Goal: Task Accomplishment & Management: Complete application form

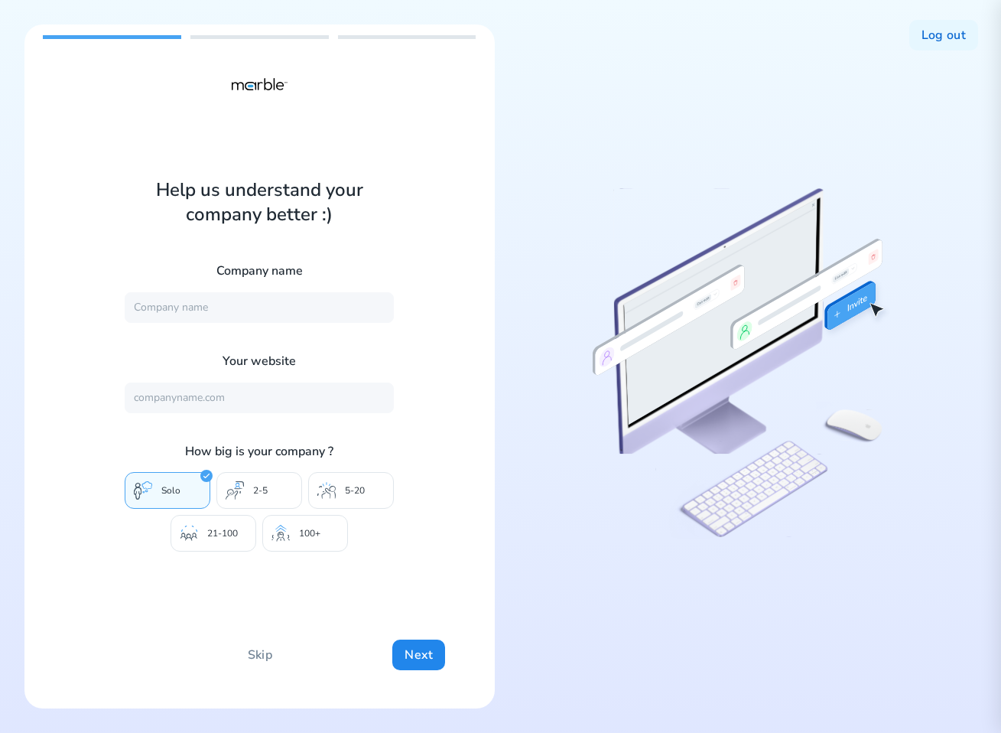
click at [861, 355] on icon at bounding box center [742, 367] width 298 height 360
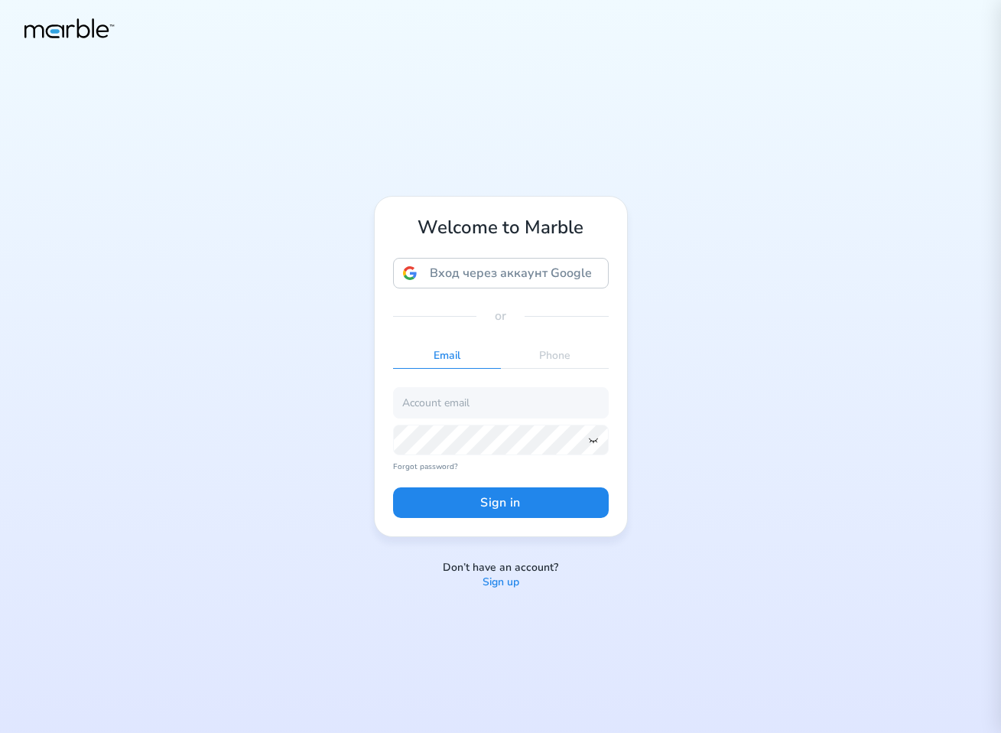
click at [710, 483] on div "Welcome to Marble Вход через аккаунт Google Вход через аккаунт Google. Откроетс…" at bounding box center [500, 366] width 1001 height 733
click at [474, 400] on input "email" at bounding box center [501, 402] width 216 height 31
paste input "markouski.u+4384975893@gmail.com"
type input "markouski.u+4384975893@gmail.com"
click at [591, 440] on icon at bounding box center [593, 440] width 8 height 5
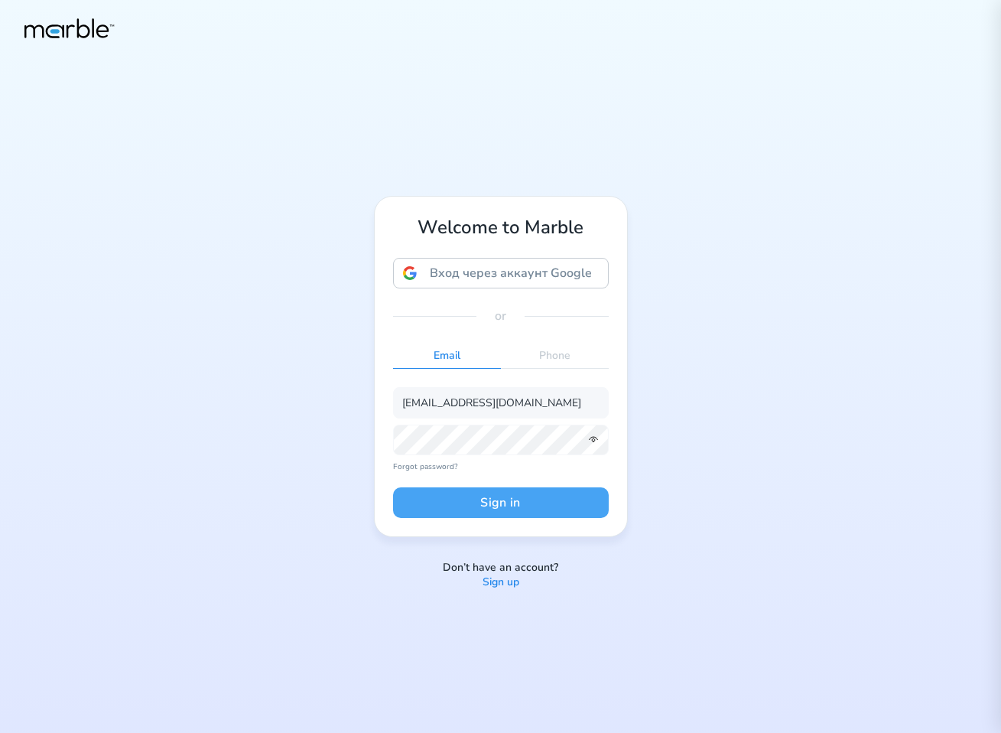
click at [563, 493] on button "Sign in" at bounding box center [501, 502] width 216 height 31
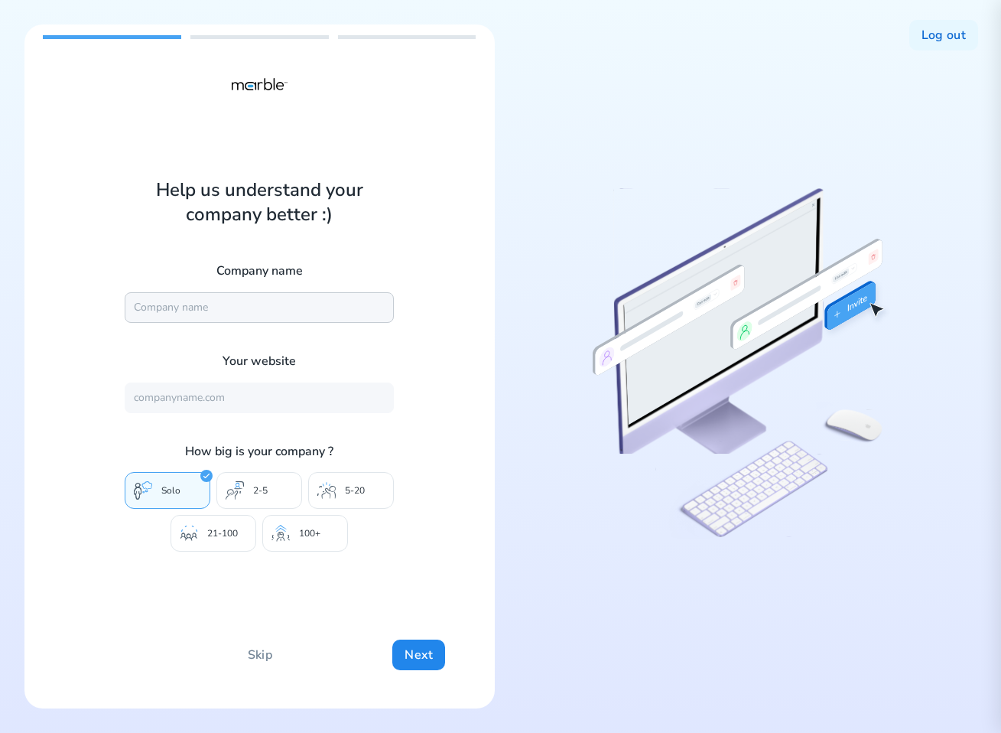
click at [223, 312] on input "text" at bounding box center [259, 307] width 269 height 31
type input "Marble"
click at [221, 404] on input "text" at bounding box center [259, 398] width 269 height 31
type input "https://mrbl.bio/"
click at [295, 536] on div "100+" at bounding box center [305, 533] width 86 height 37
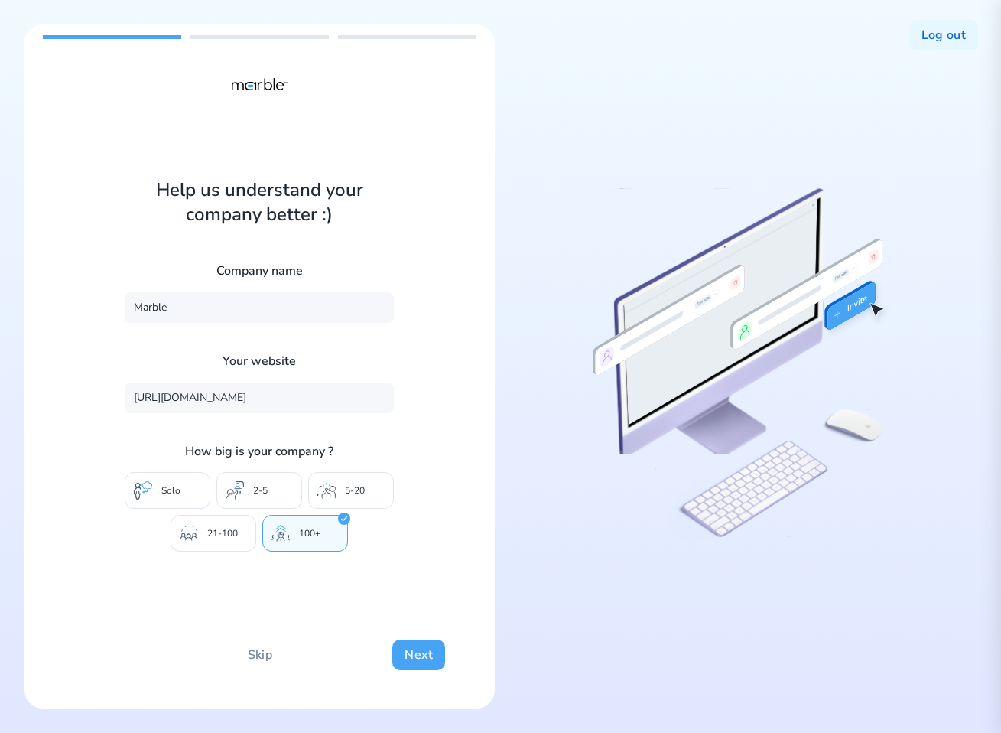
click at [418, 661] on button "Next" at bounding box center [418, 655] width 53 height 31
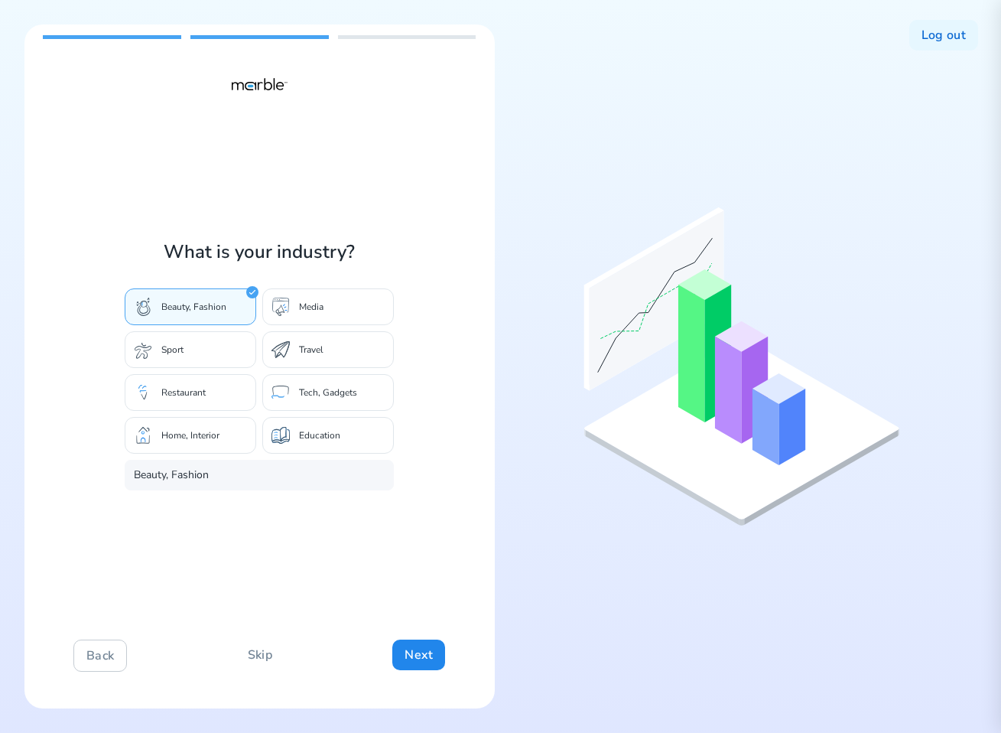
click at [322, 314] on div "Media" at bounding box center [328, 306] width 132 height 37
type input "Media"
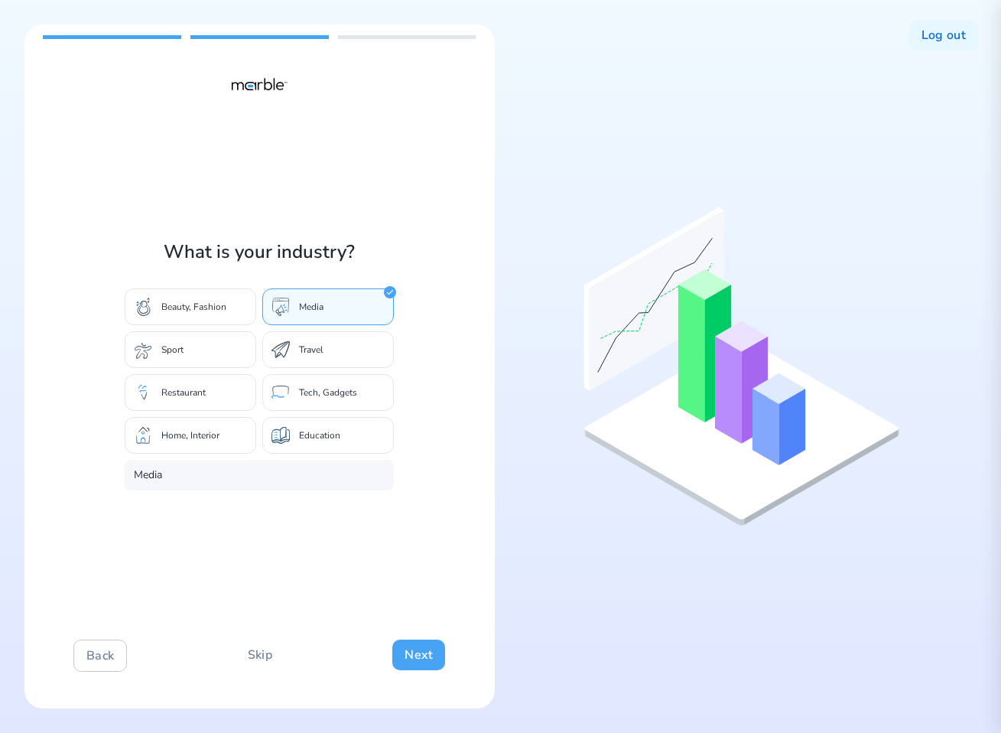
click at [415, 651] on button "Next" at bounding box center [418, 655] width 53 height 31
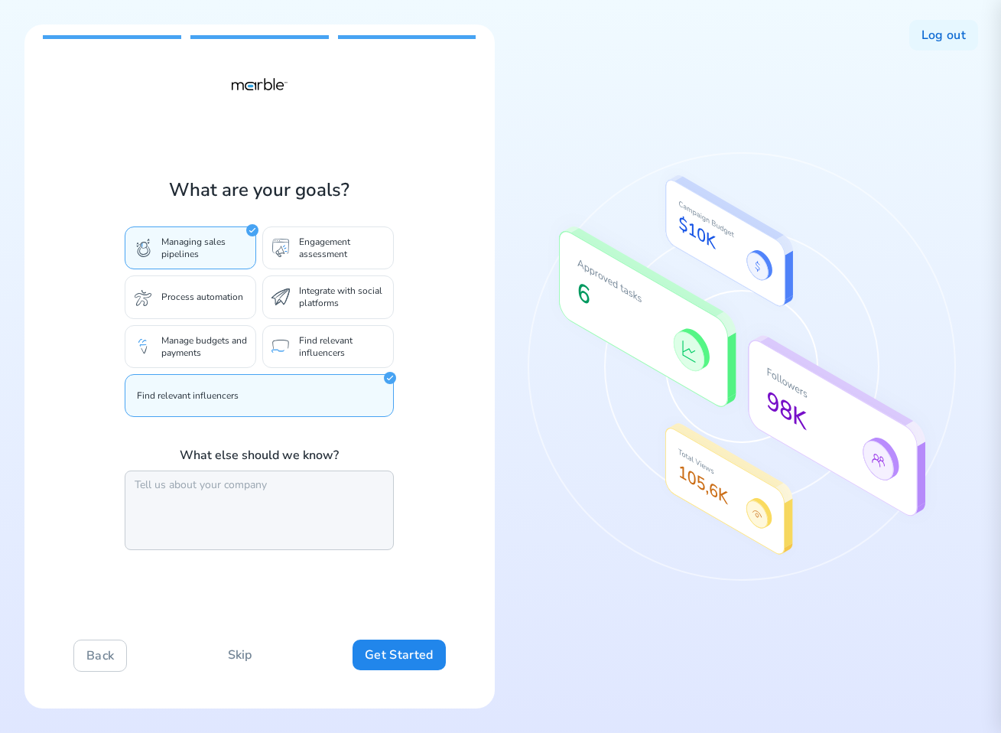
click at [285, 484] on textarea at bounding box center [259, 510] width 269 height 80
type textarea "dsfad"
click at [393, 653] on button "Get Started" at bounding box center [399, 655] width 93 height 31
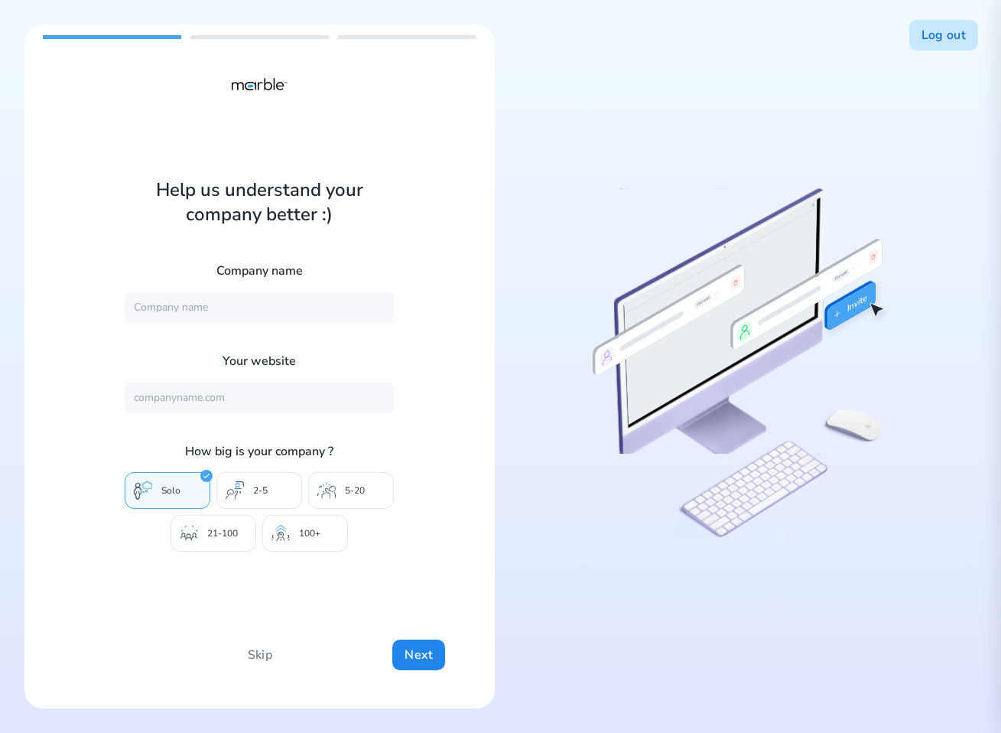
click at [943, 39] on button "Log out" at bounding box center [944, 35] width 69 height 31
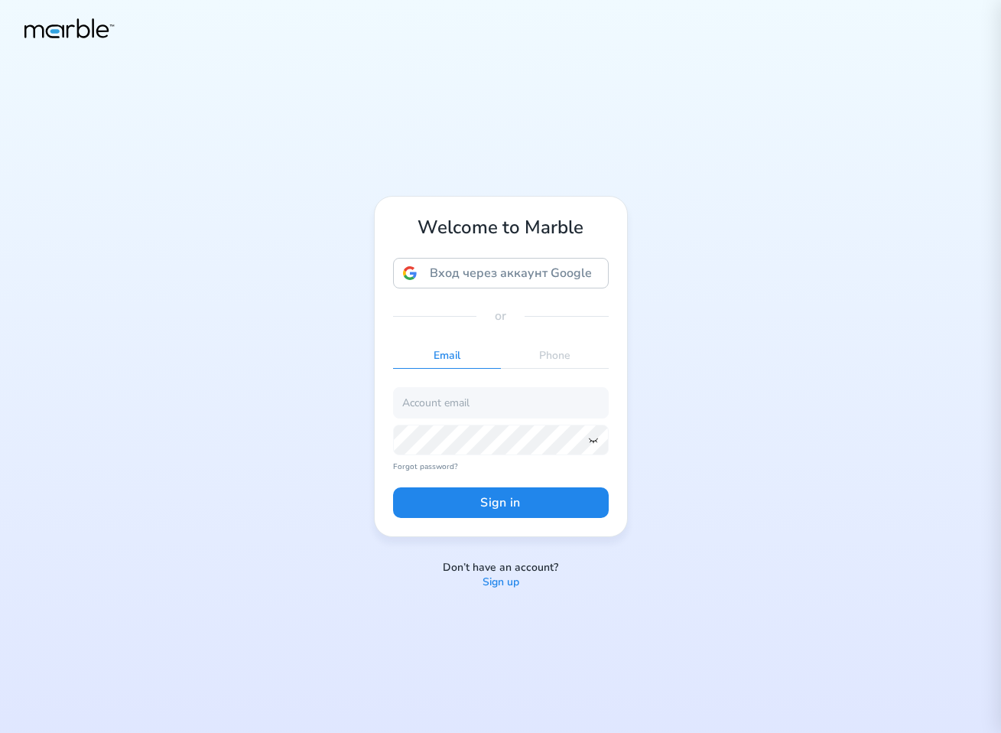
click at [493, 594] on div "Welcome to Marble Вход через аккаунт Google Вход через аккаунт Google. Откроетс…" at bounding box center [500, 366] width 1001 height 733
click at [500, 583] on p "Sign up" at bounding box center [501, 582] width 37 height 15
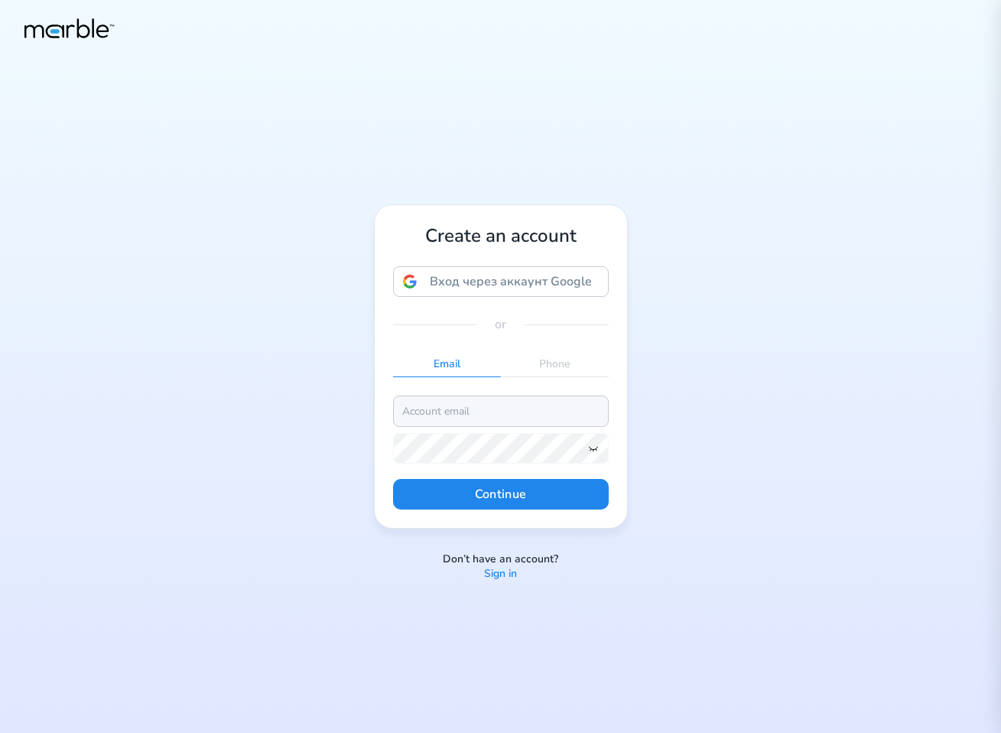
click at [477, 409] on input "email" at bounding box center [501, 411] width 216 height 31
click at [460, 409] on input "markouski.u@gmail.com" at bounding box center [501, 411] width 216 height 31
type input "markouski.u+85934785489@gmail.com"
click at [592, 442] on icon at bounding box center [594, 448] width 12 height 12
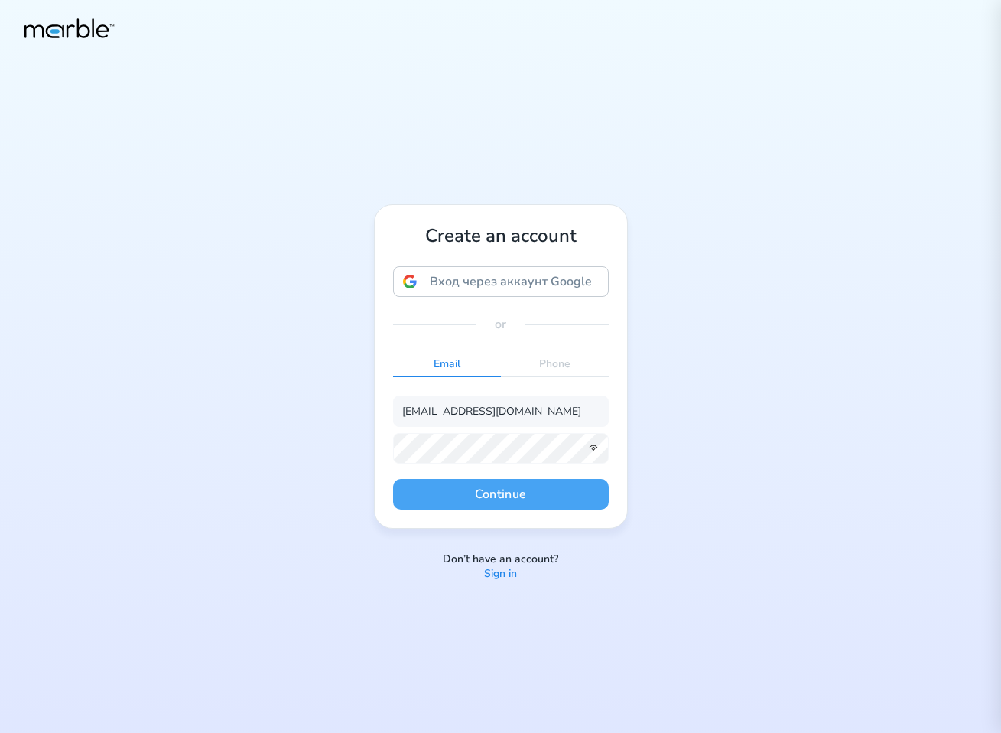
click at [506, 494] on button "Continue" at bounding box center [501, 494] width 216 height 31
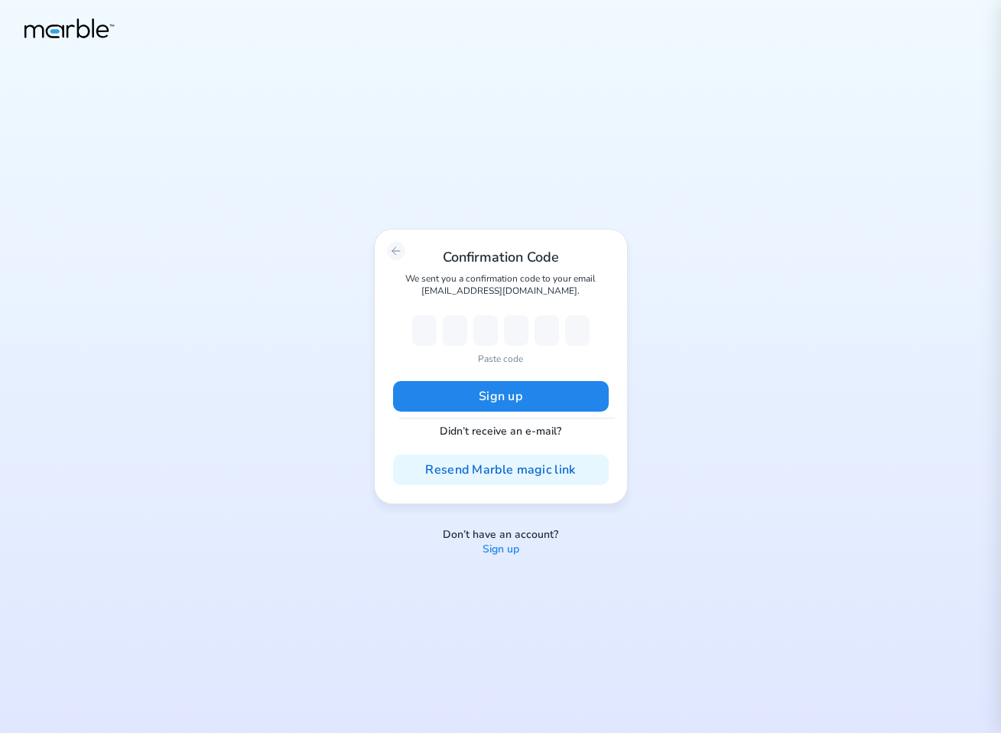
click at [503, 357] on p "Paste code" at bounding box center [500, 359] width 45 height 14
type input "2"
type input "9"
type input "4"
type input "9"
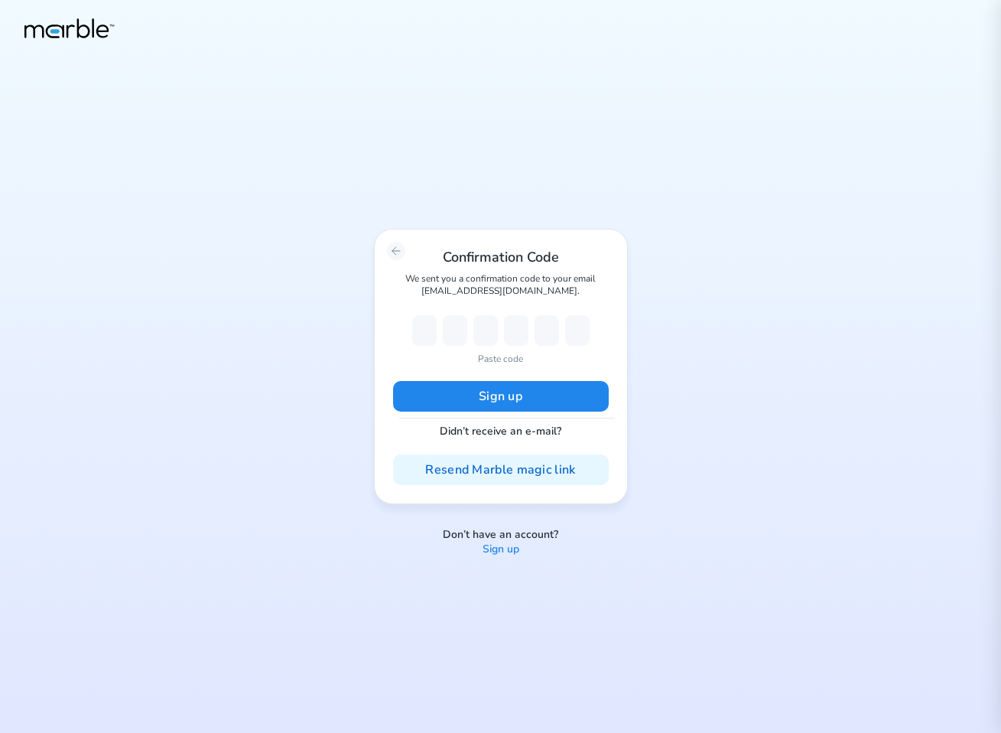
type input "6"
type input "5"
click at [500, 386] on button "Sign up" at bounding box center [501, 396] width 216 height 31
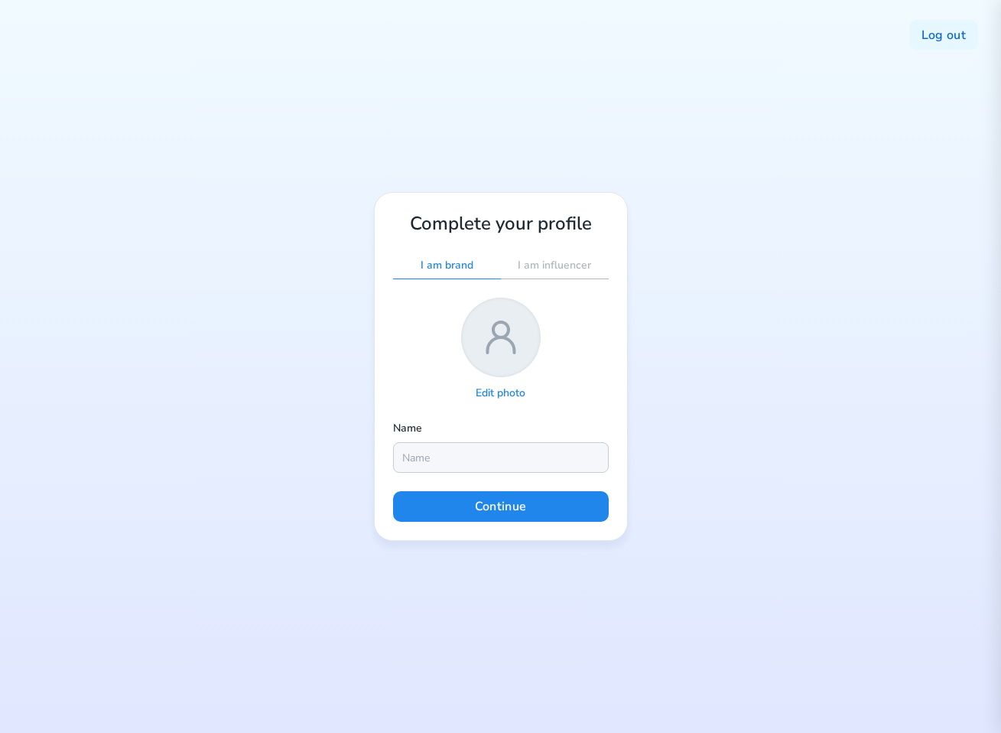
click at [462, 453] on input "text" at bounding box center [501, 457] width 216 height 31
type input "Real test mode"
click at [548, 514] on button "Continue" at bounding box center [501, 506] width 216 height 31
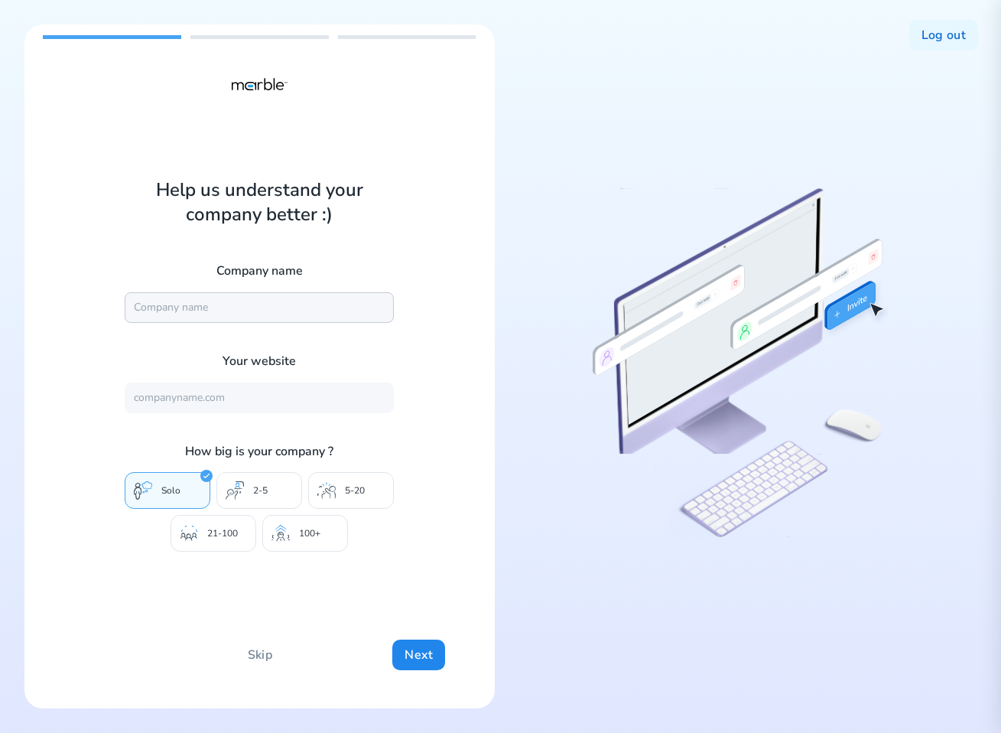
click at [203, 301] on input "text" at bounding box center [259, 307] width 269 height 31
type input "Marble"
click at [248, 399] on input "text" at bounding box center [259, 398] width 269 height 31
type input "https://mrbl.bio/"
click at [298, 523] on div "100+" at bounding box center [305, 533] width 86 height 37
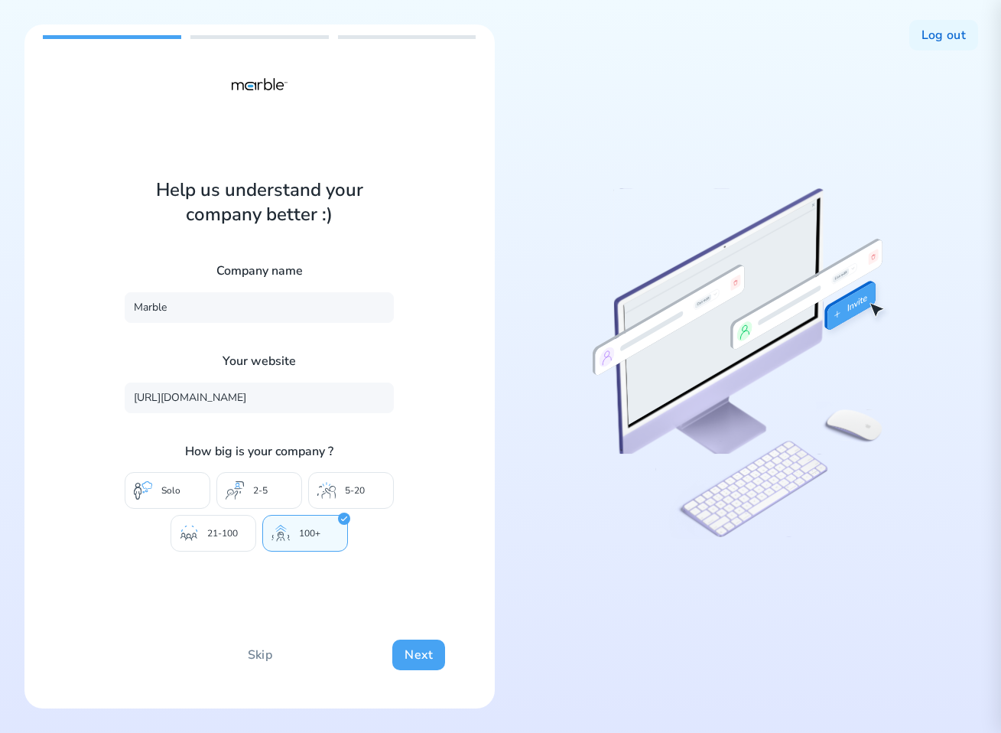
click at [414, 650] on button "Next" at bounding box center [418, 655] width 53 height 31
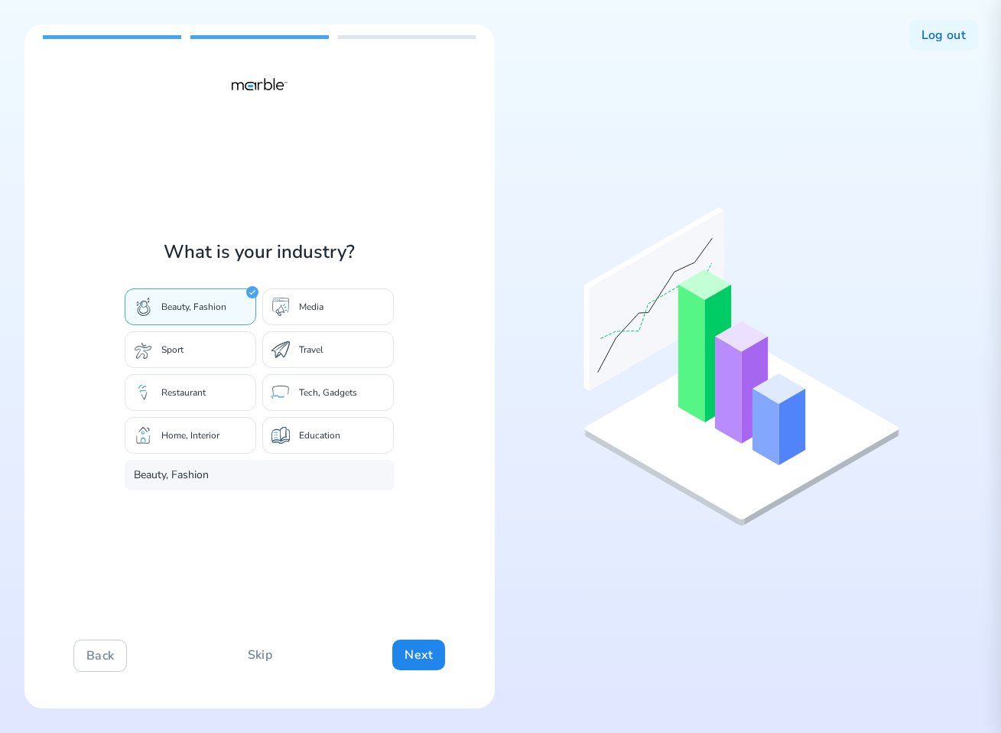
click at [319, 375] on div "Tech, Gadgets" at bounding box center [328, 392] width 132 height 37
type input "Tech, Gadgets"
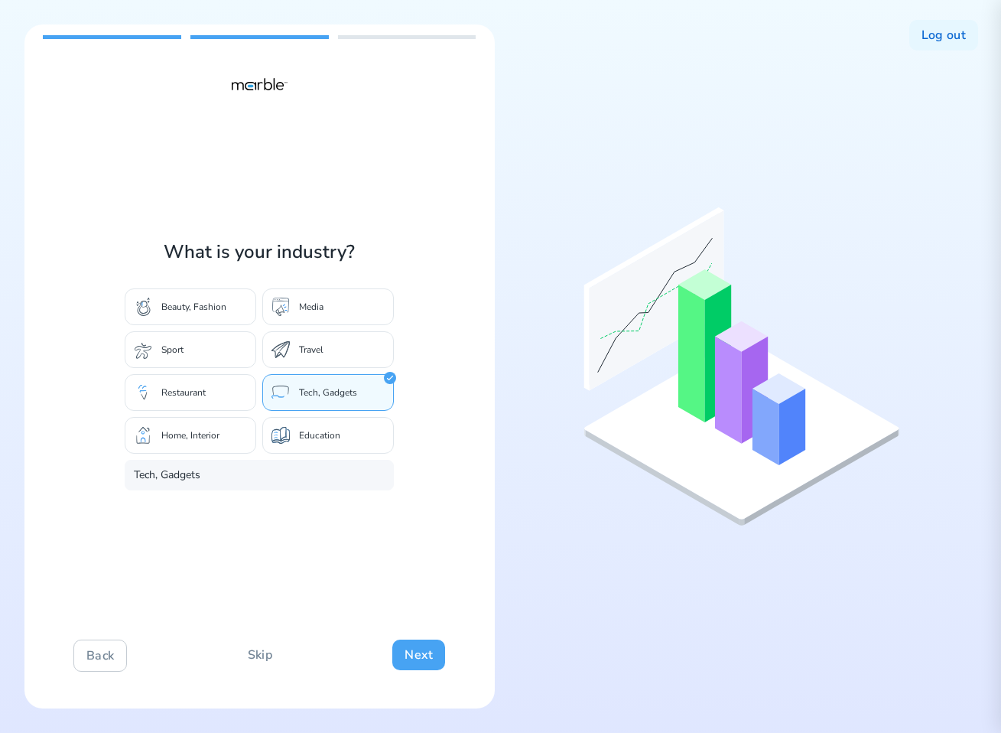
click at [415, 653] on button "Next" at bounding box center [418, 655] width 53 height 31
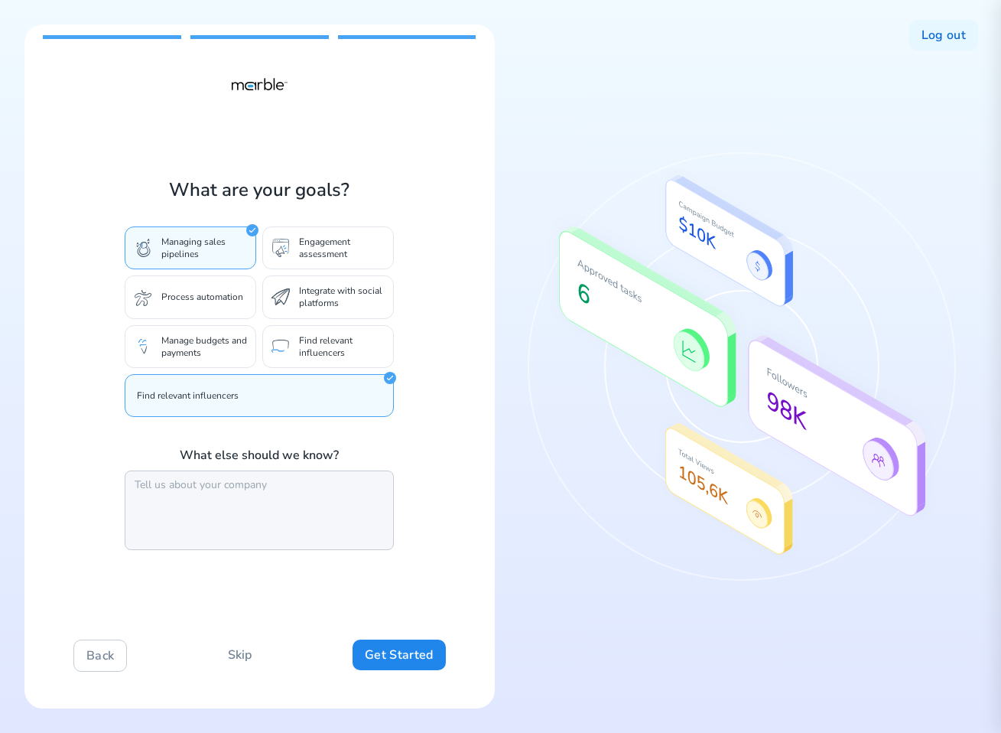
click at [281, 475] on textarea at bounding box center [259, 510] width 269 height 80
type textarea "xcbsdb"
click at [412, 655] on button "Get Started" at bounding box center [399, 655] width 93 height 31
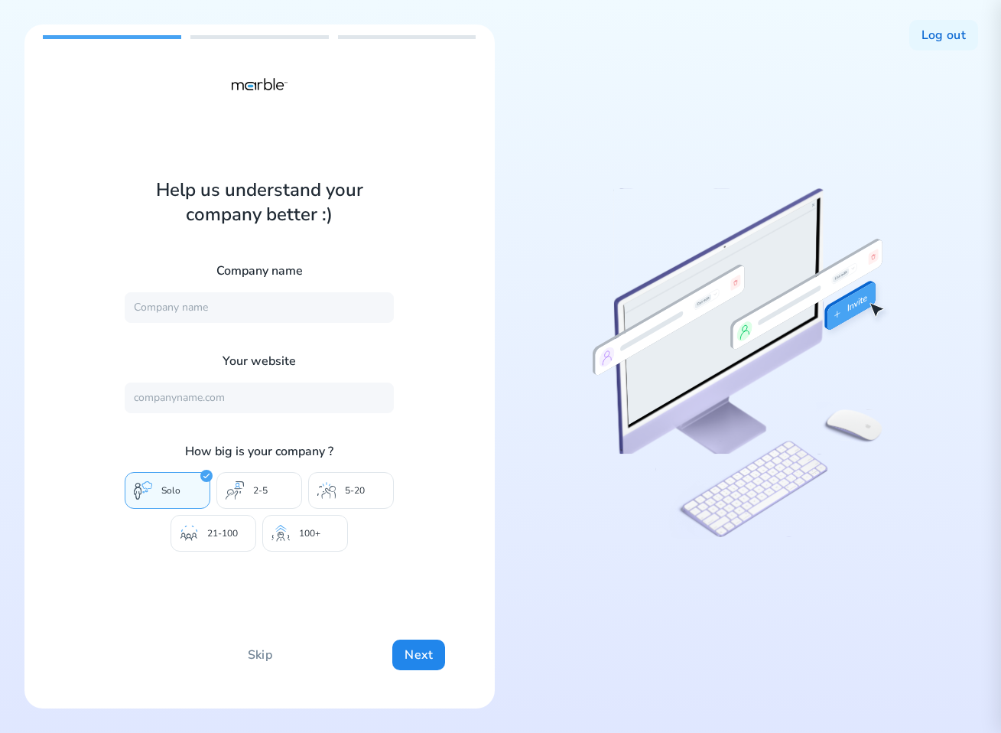
click at [900, 93] on div at bounding box center [742, 366] width 470 height 684
click at [940, 44] on button "Log out" at bounding box center [944, 35] width 69 height 31
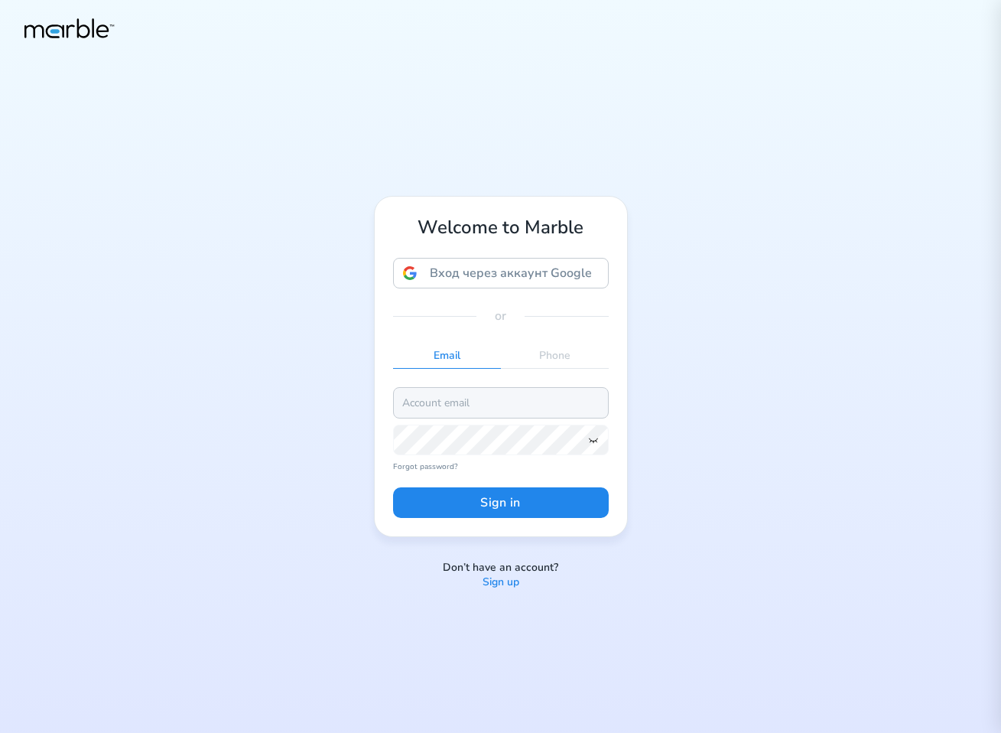
click at [493, 407] on input "email" at bounding box center [501, 402] width 216 height 31
paste input "[EMAIL_ADDRESS][DOMAIN_NAME]"
type input "[EMAIL_ADDRESS][DOMAIN_NAME]"
click at [590, 441] on icon at bounding box center [593, 440] width 8 height 5
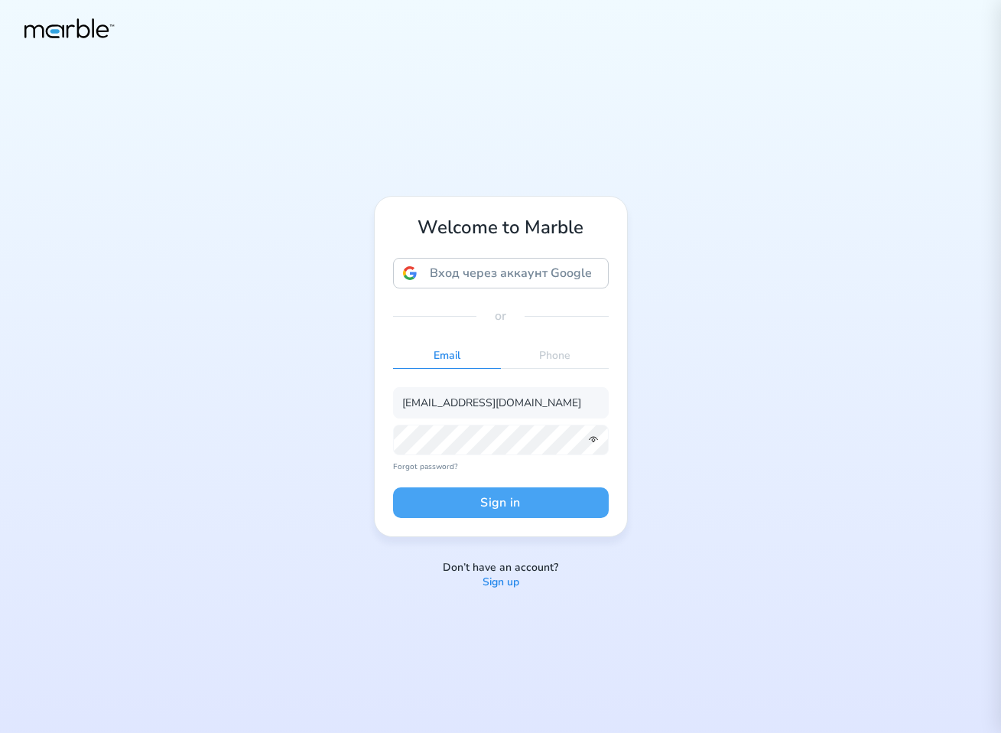
click at [506, 509] on button "Sign in" at bounding box center [501, 502] width 216 height 31
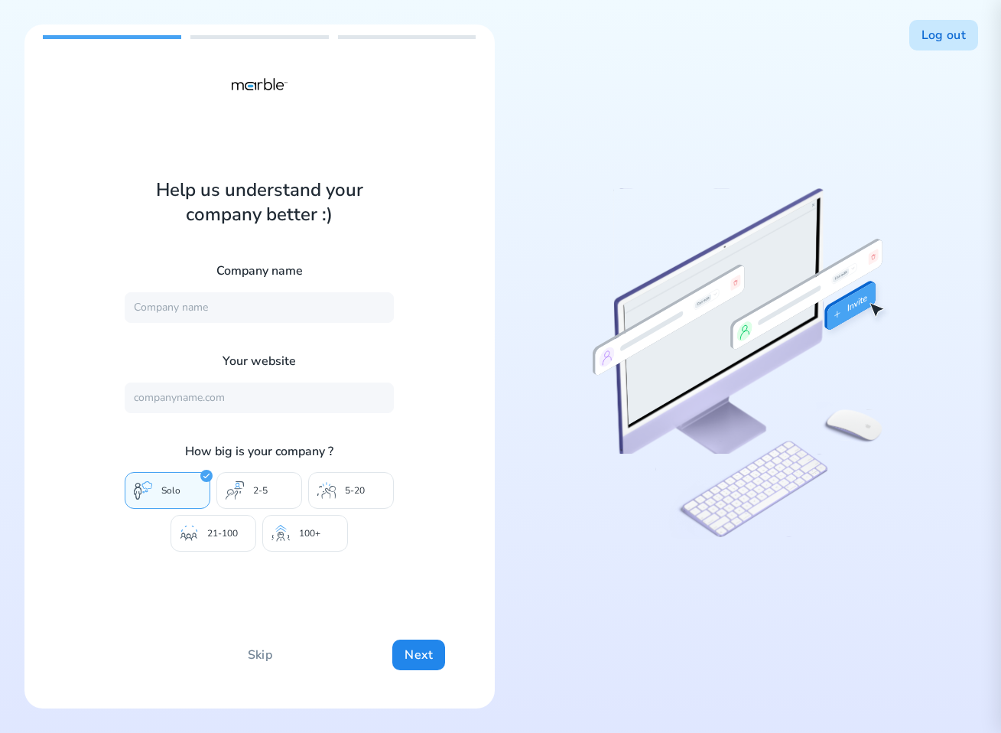
click at [940, 37] on button "Log out" at bounding box center [944, 35] width 69 height 31
click at [923, 30] on button "Log out" at bounding box center [944, 35] width 69 height 31
click at [939, 34] on button "Log out" at bounding box center [944, 35] width 69 height 31
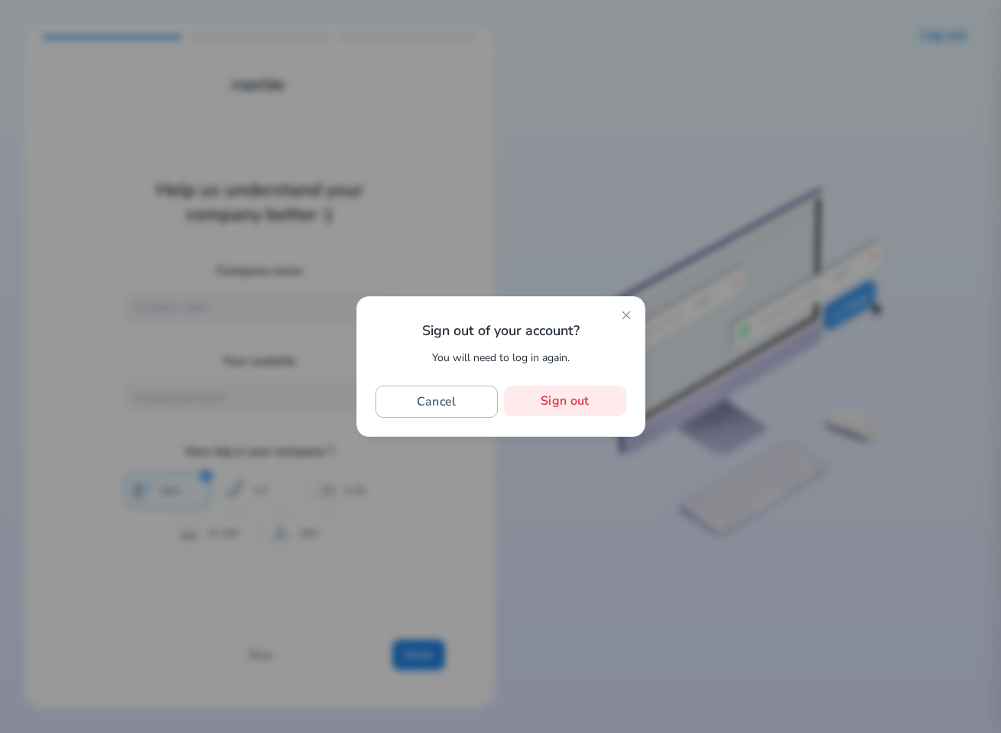
click at [442, 393] on button "Cancel" at bounding box center [437, 402] width 123 height 32
